Goal: Check status: Check status

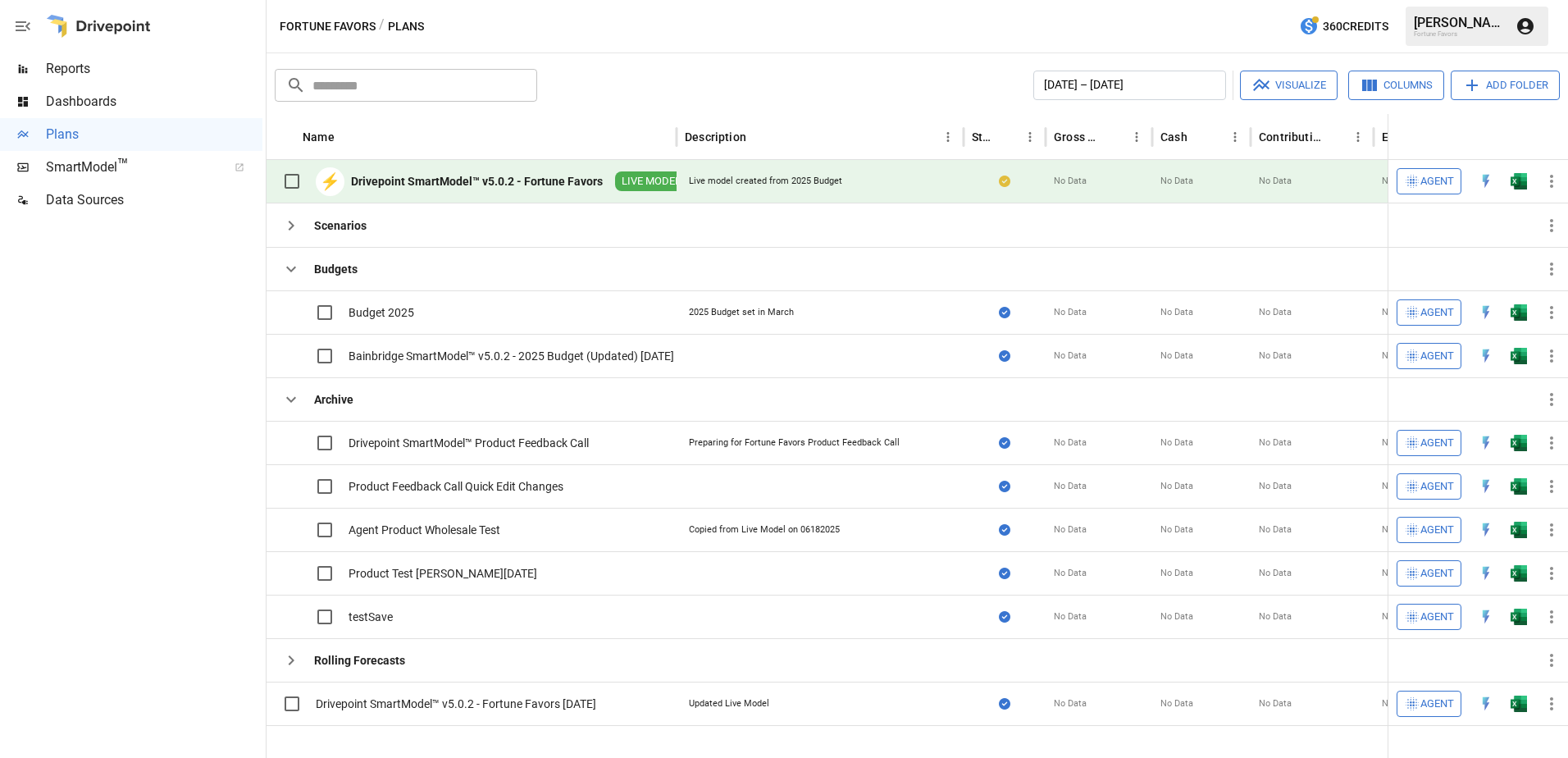
click at [84, 59] on span "Reports" at bounding box center [154, 69] width 217 height 20
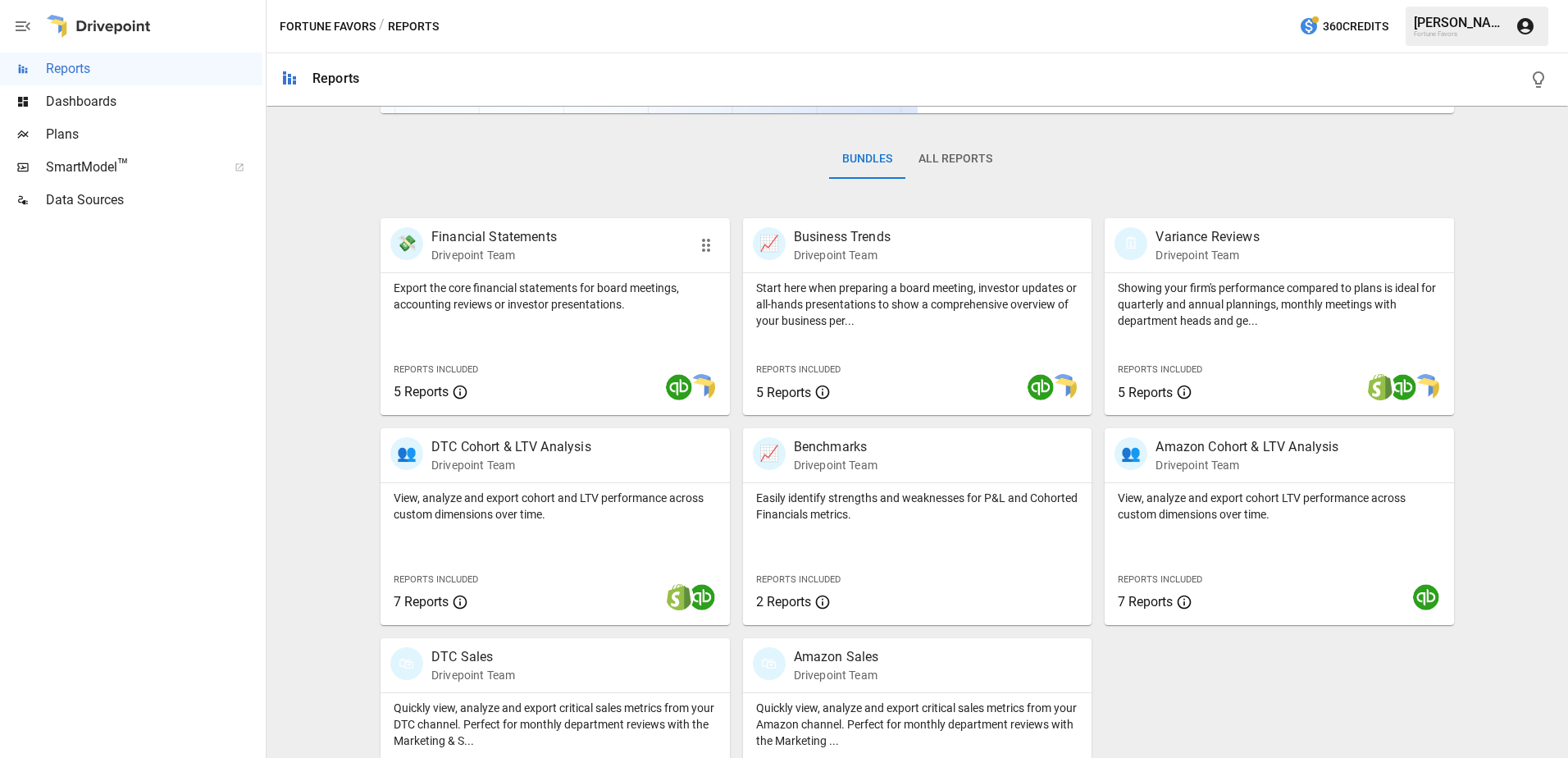
scroll to position [222, 0]
click at [1263, 335] on div "Showing your firm's performance compared to plans is ideal for quarterly and an…" at bounding box center [1279, 343] width 349 height 142
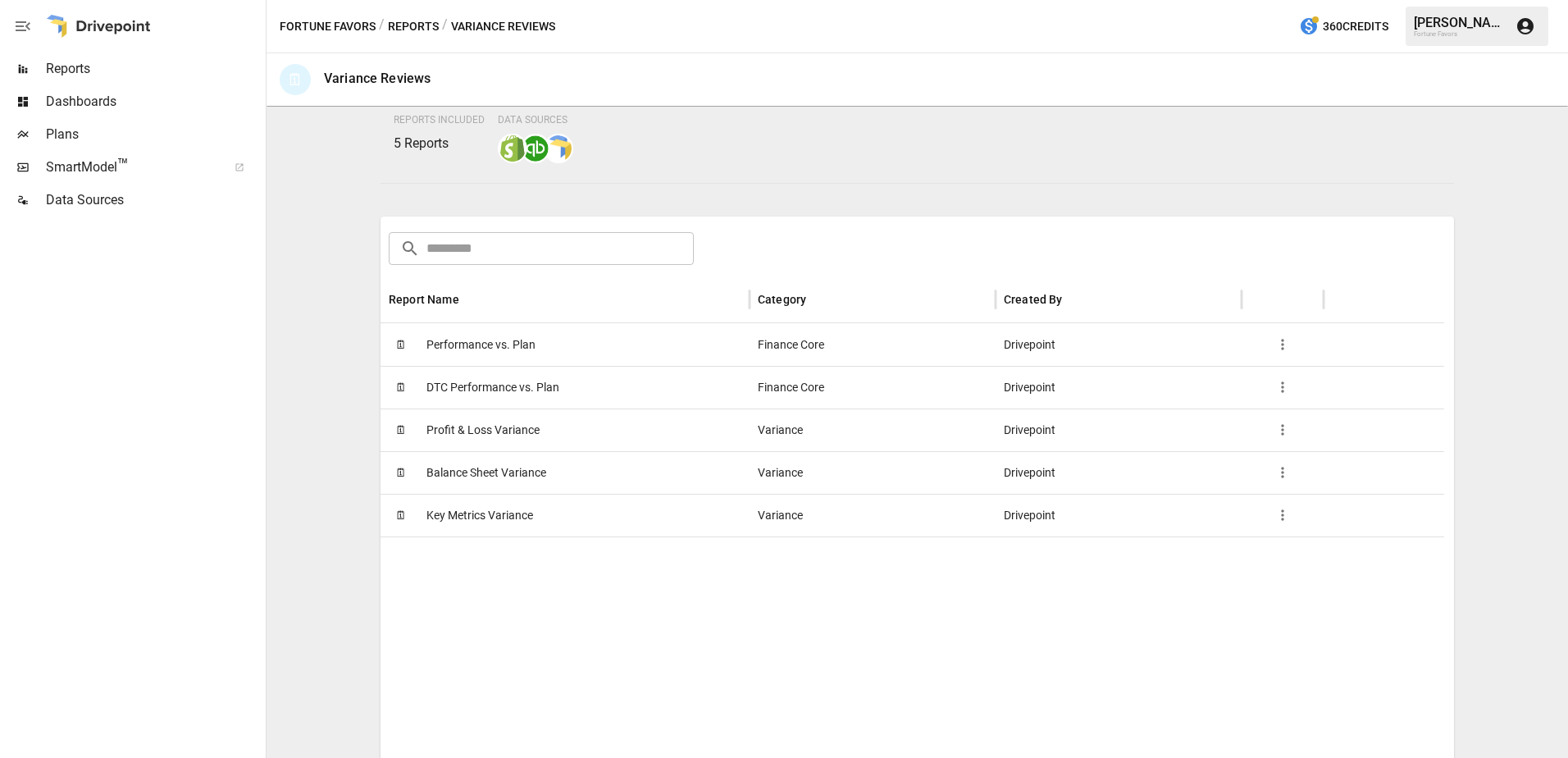
scroll to position [139, 0]
click at [472, 363] on span "Performance vs. Plan" at bounding box center [481, 344] width 109 height 42
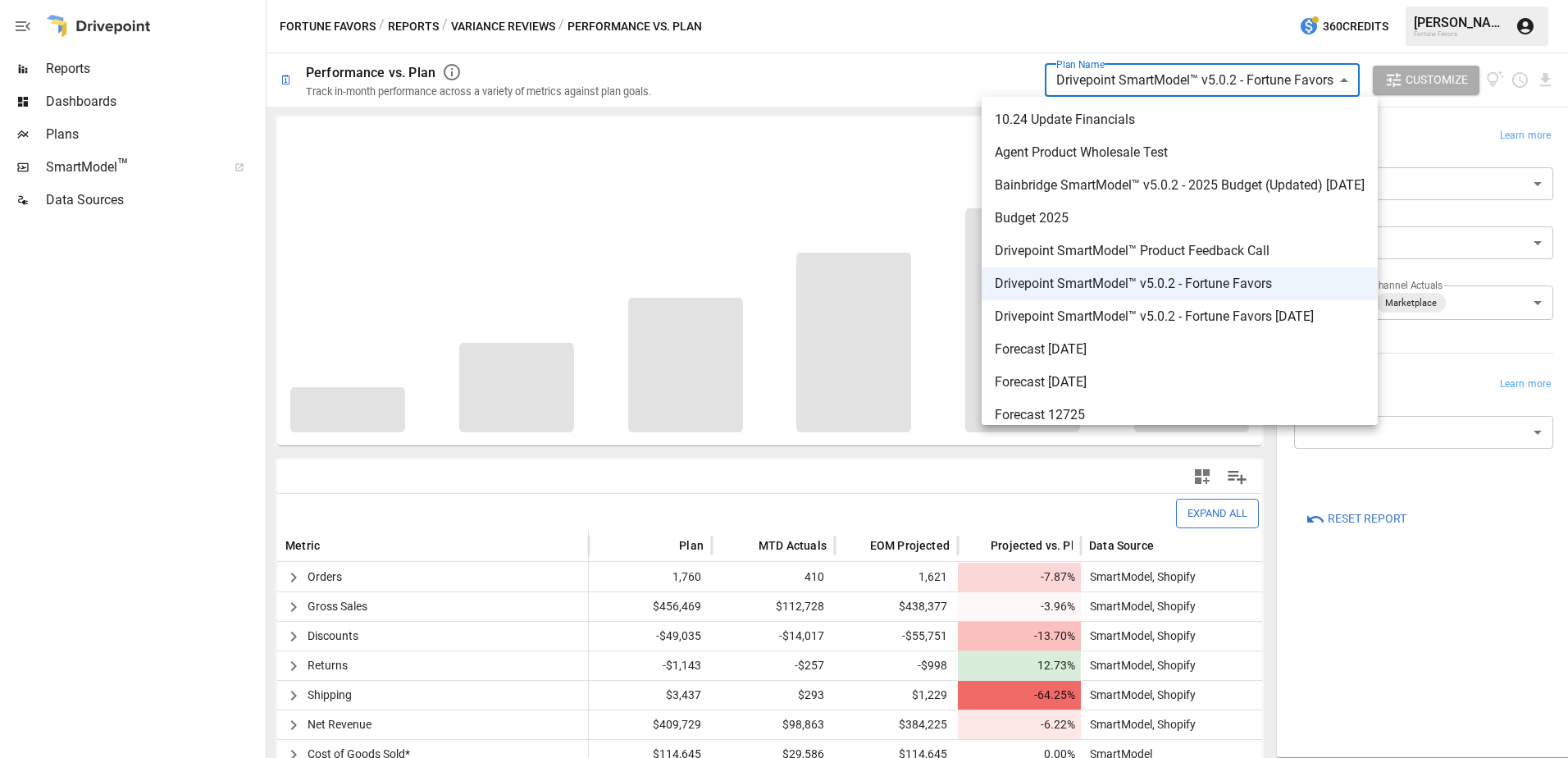
click at [1322, 0] on body "**********" at bounding box center [784, 0] width 1568 height 0
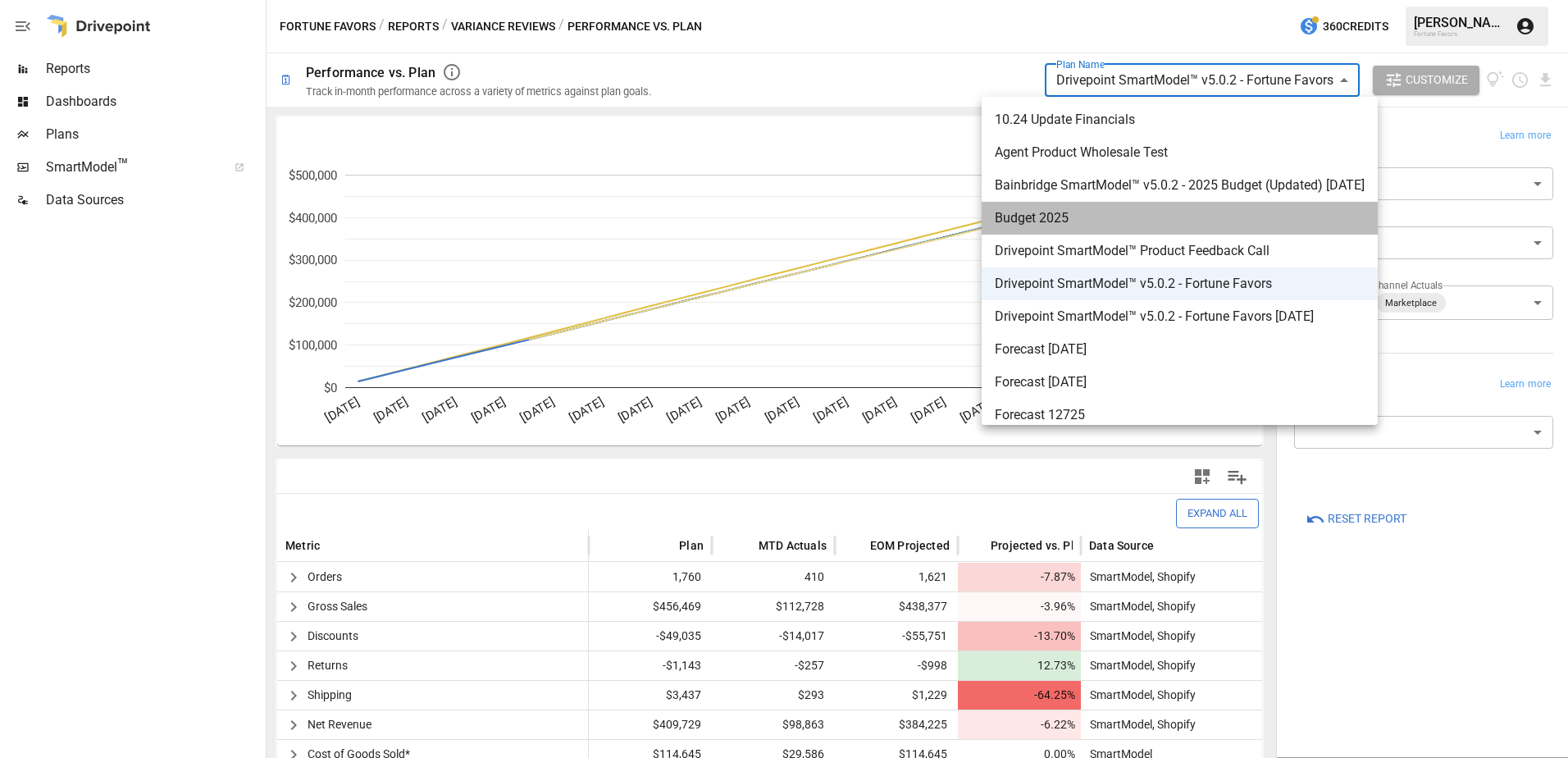
click at [1095, 222] on span "Budget 2025" at bounding box center [1180, 218] width 370 height 20
type input "**********"
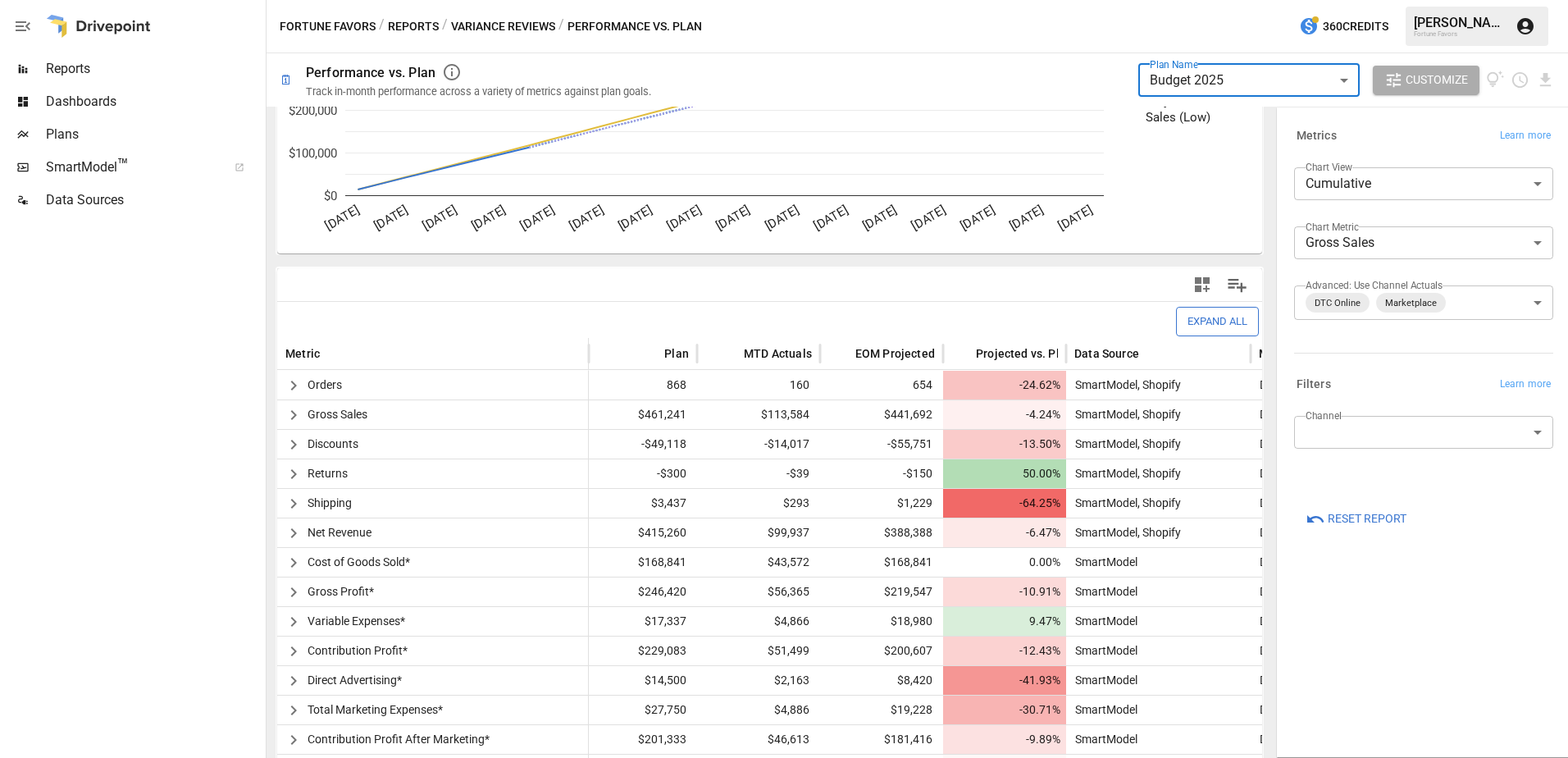
scroll to position [299, 0]
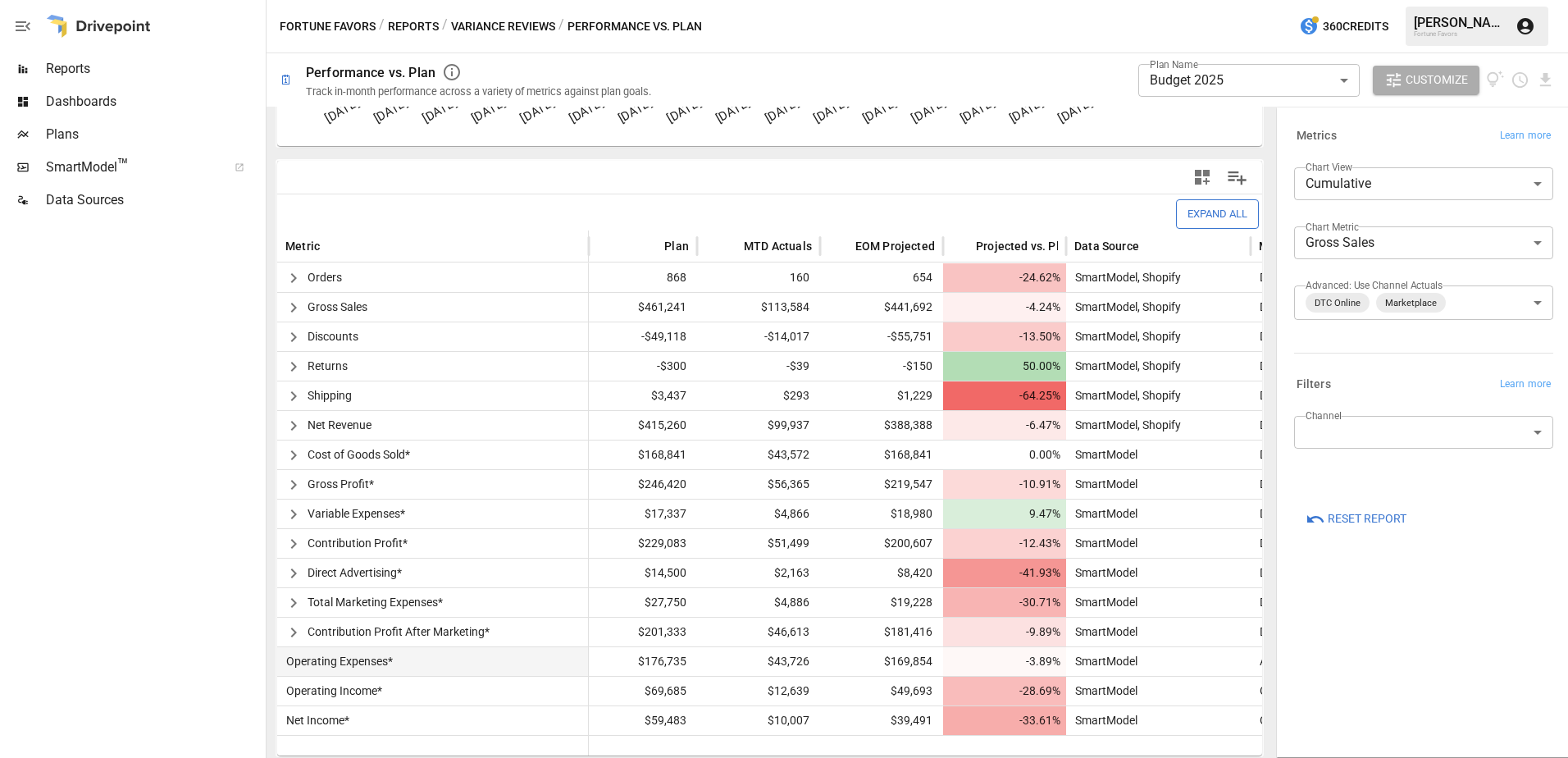
click at [364, 662] on span "Operating Expenses*" at bounding box center [337, 662] width 113 height 29
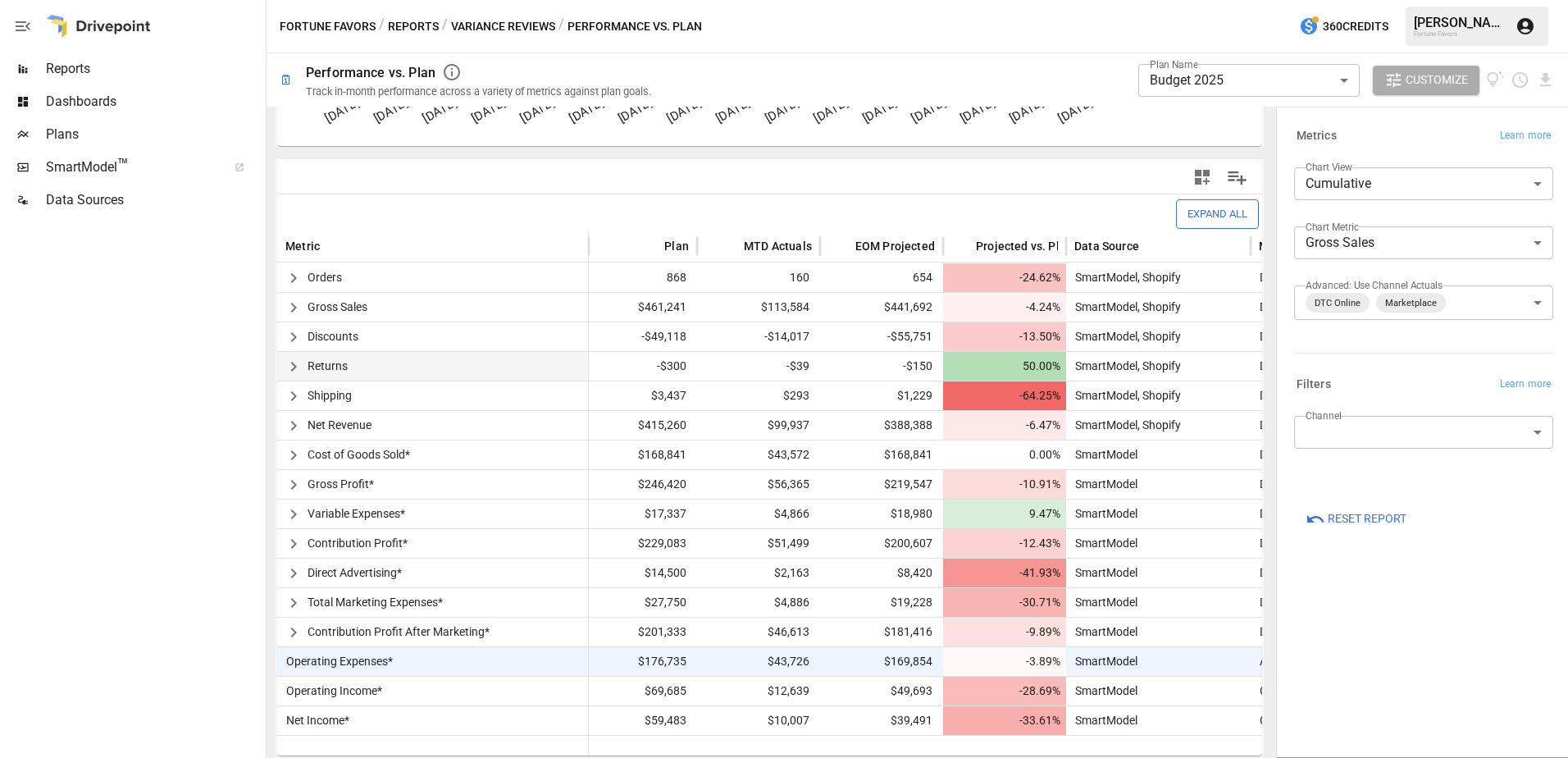
scroll to position [0, 0]
